Goal: Information Seeking & Learning: Learn about a topic

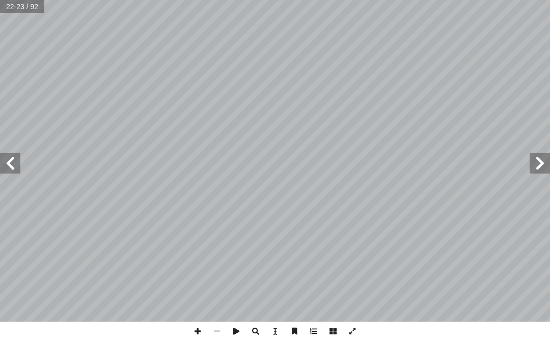
click at [543, 165] on span at bounding box center [540, 163] width 20 height 20
click at [14, 166] on span at bounding box center [10, 163] width 20 height 20
click at [536, 165] on span at bounding box center [540, 163] width 20 height 20
click at [545, 169] on span at bounding box center [540, 163] width 20 height 20
click at [543, 158] on span at bounding box center [540, 163] width 20 height 20
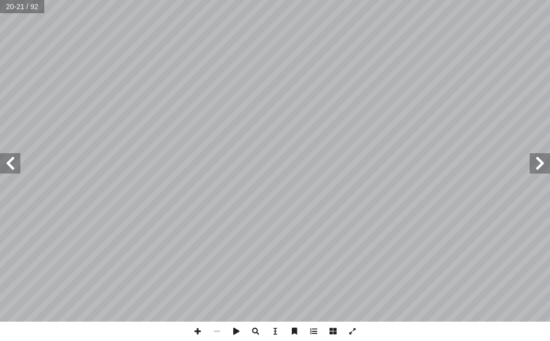
click at [6, 166] on span at bounding box center [10, 163] width 20 height 20
click at [13, 164] on span at bounding box center [10, 163] width 20 height 20
click at [16, 162] on span at bounding box center [10, 163] width 20 height 20
click at [546, 172] on span at bounding box center [540, 163] width 20 height 20
click at [7, 162] on span at bounding box center [10, 163] width 20 height 20
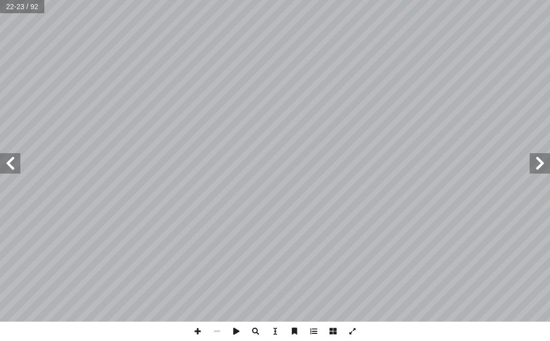
click at [542, 168] on span at bounding box center [540, 163] width 20 height 20
